Goal: Unclear

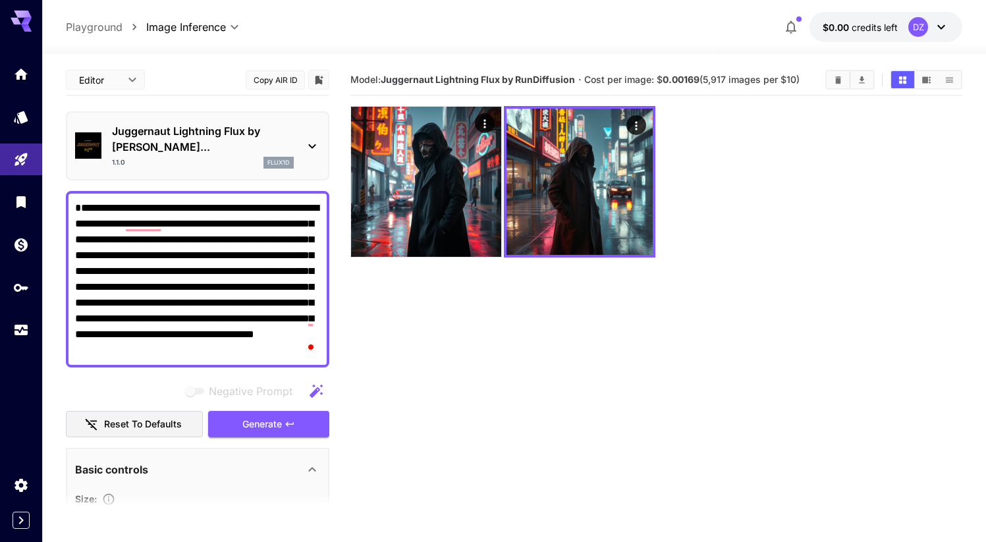
click at [911, 32] on div "DZ" at bounding box center [919, 27] width 20 height 20
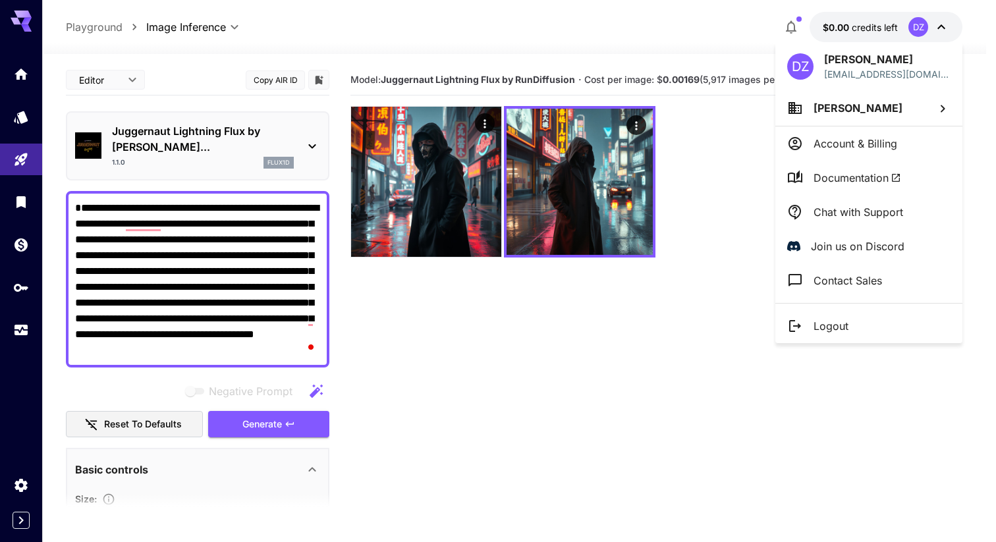
click at [656, 306] on div at bounding box center [498, 271] width 996 height 542
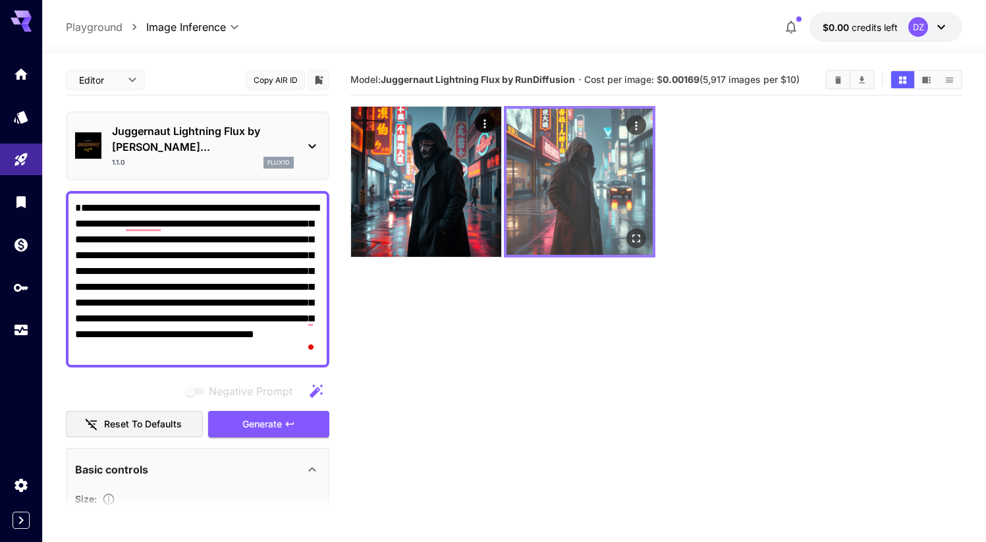
click at [516, 204] on img at bounding box center [580, 182] width 146 height 146
